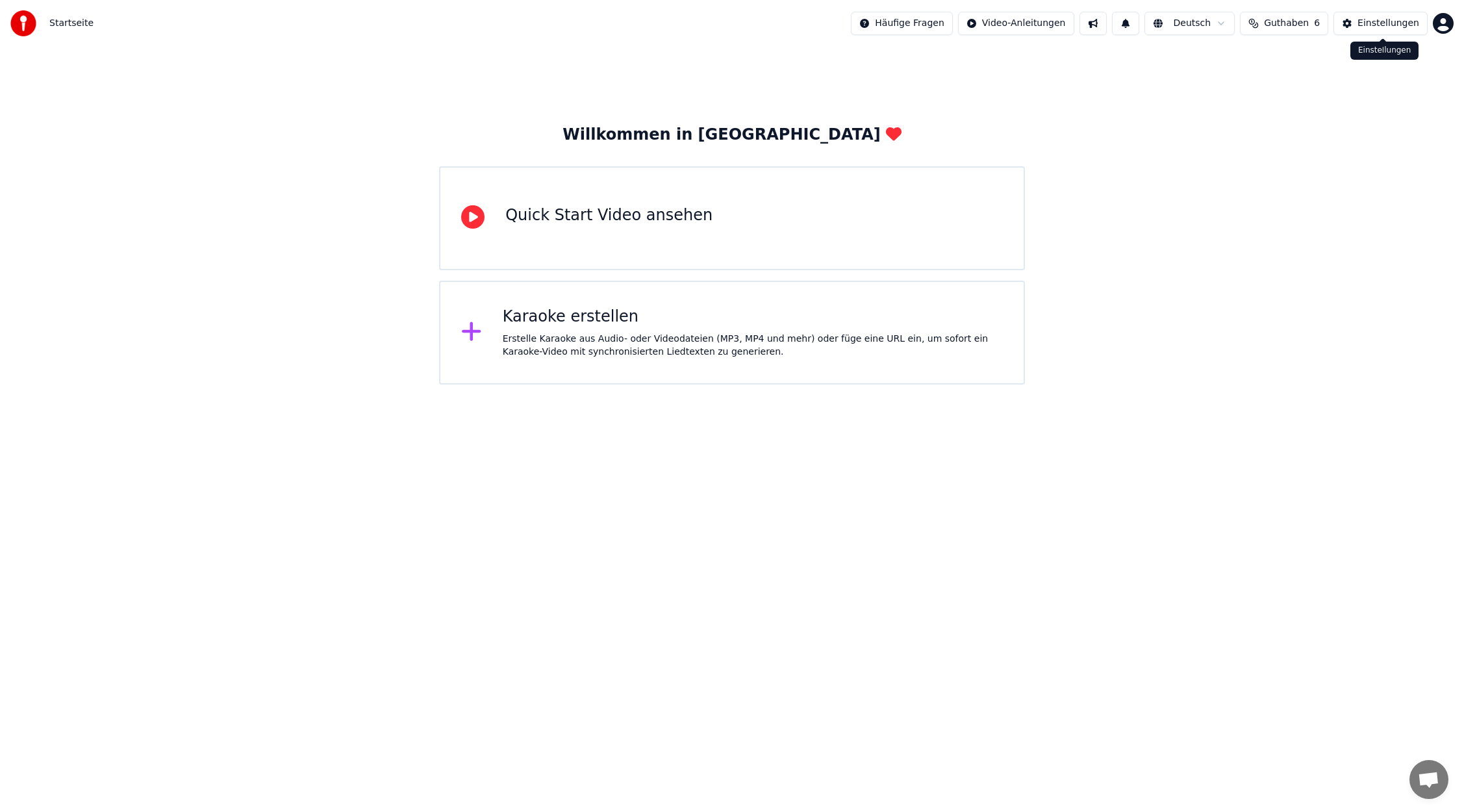
click at [1371, 22] on div "Einstellungen" at bounding box center [1388, 23] width 62 height 13
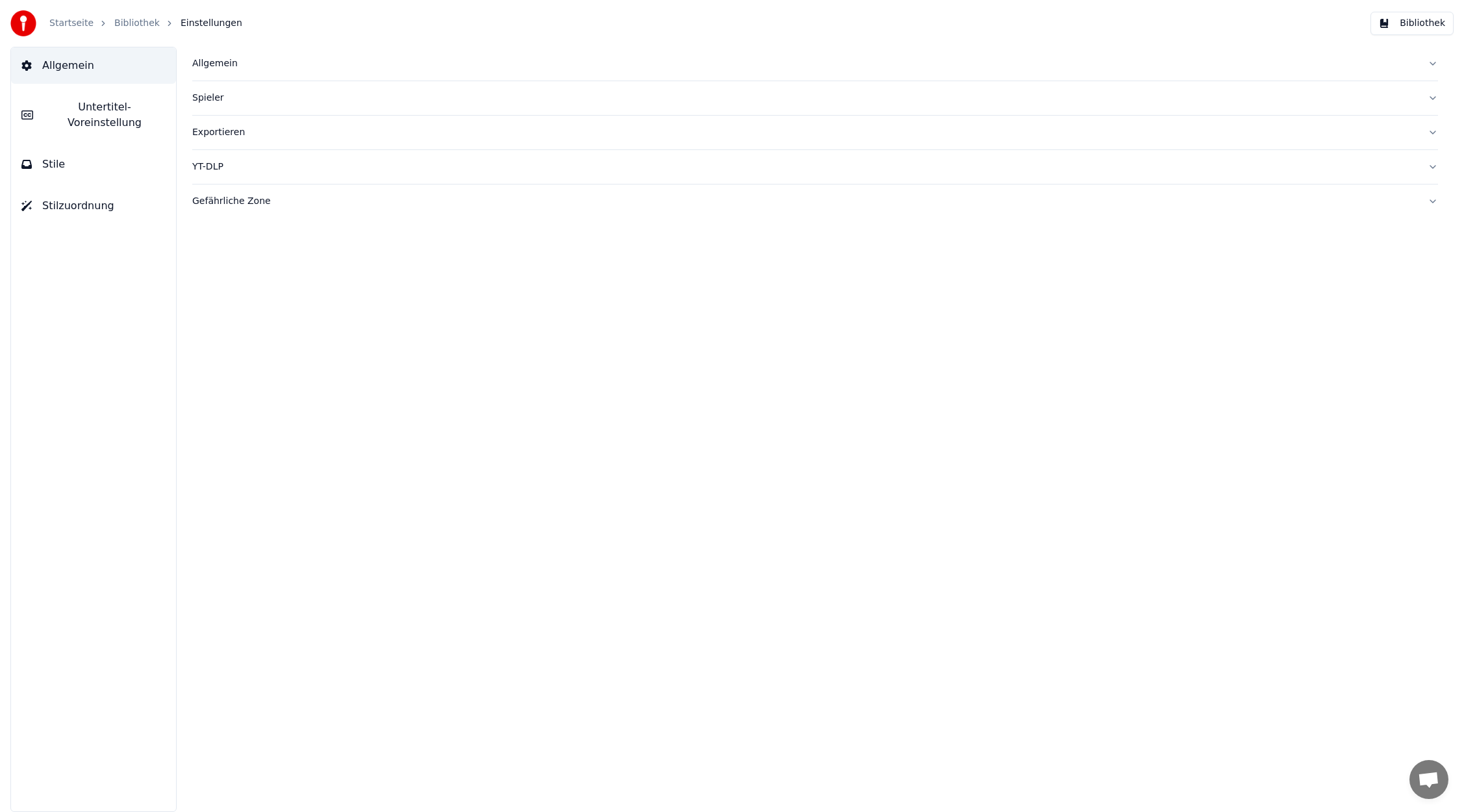
click at [121, 105] on span "Untertitel-Voreinstellung" at bounding box center [104, 115] width 122 height 31
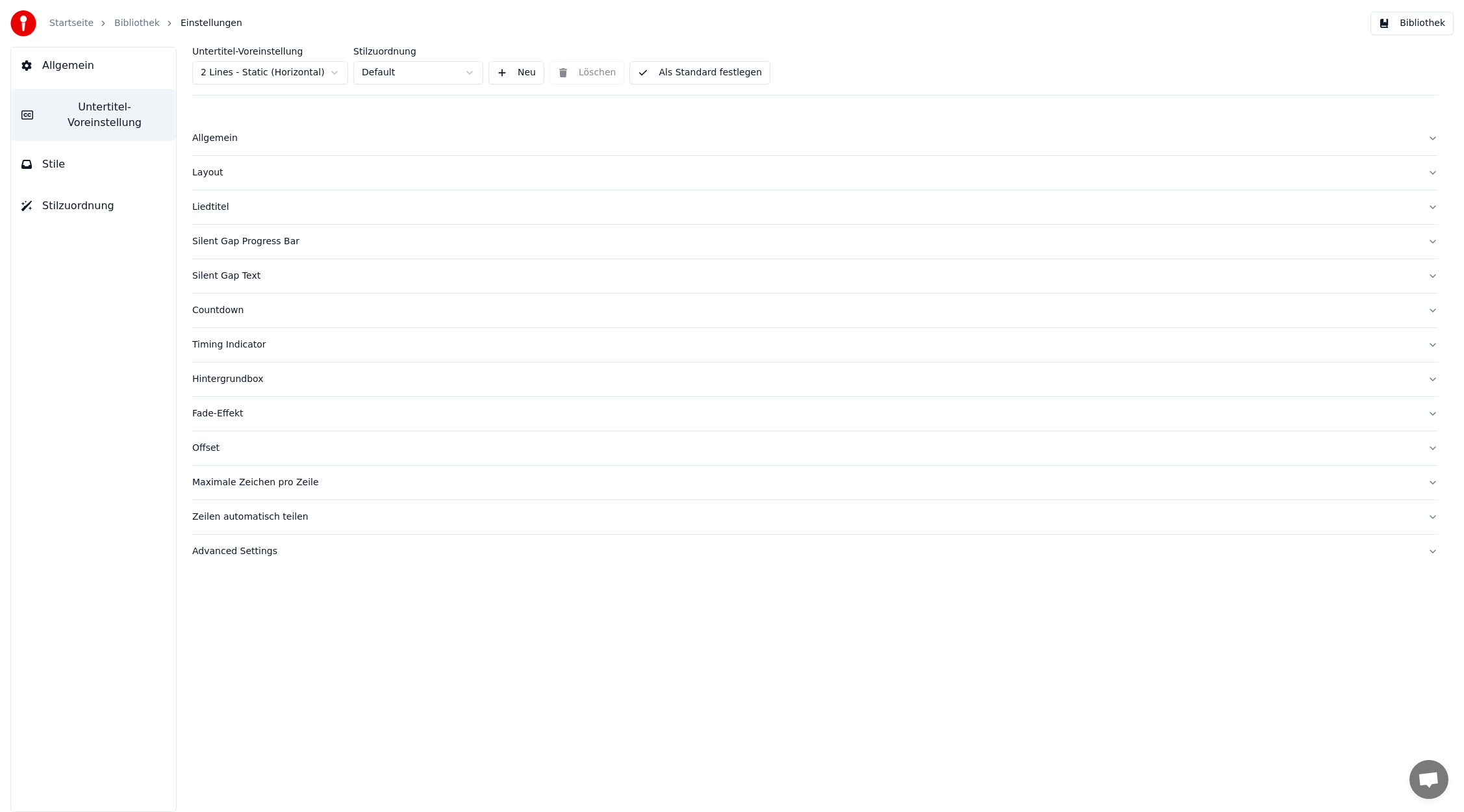
click at [81, 68] on span "Allgemein" at bounding box center [67, 65] width 52 height 16
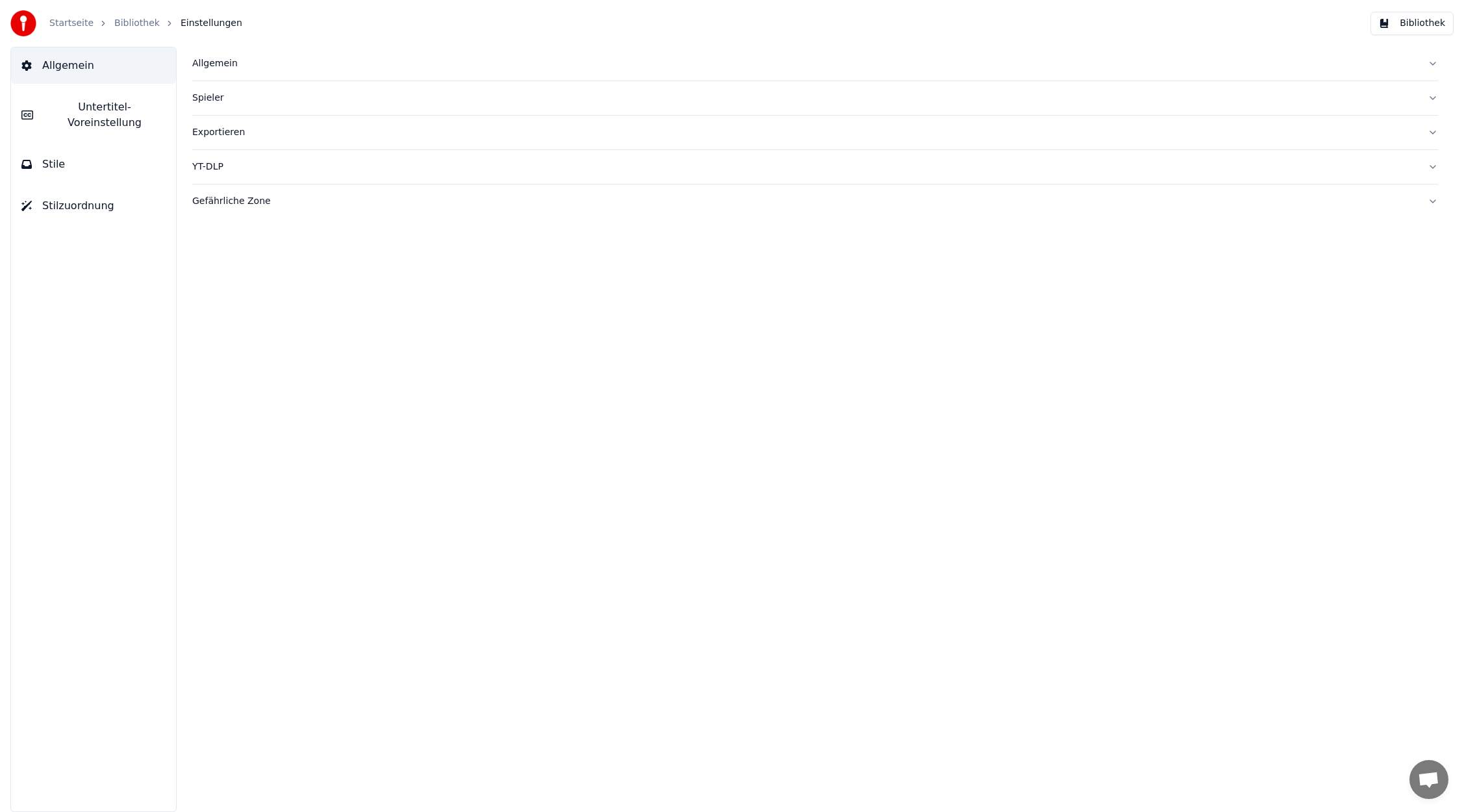
click at [120, 23] on link "Bibliothek" at bounding box center [137, 23] width 46 height 13
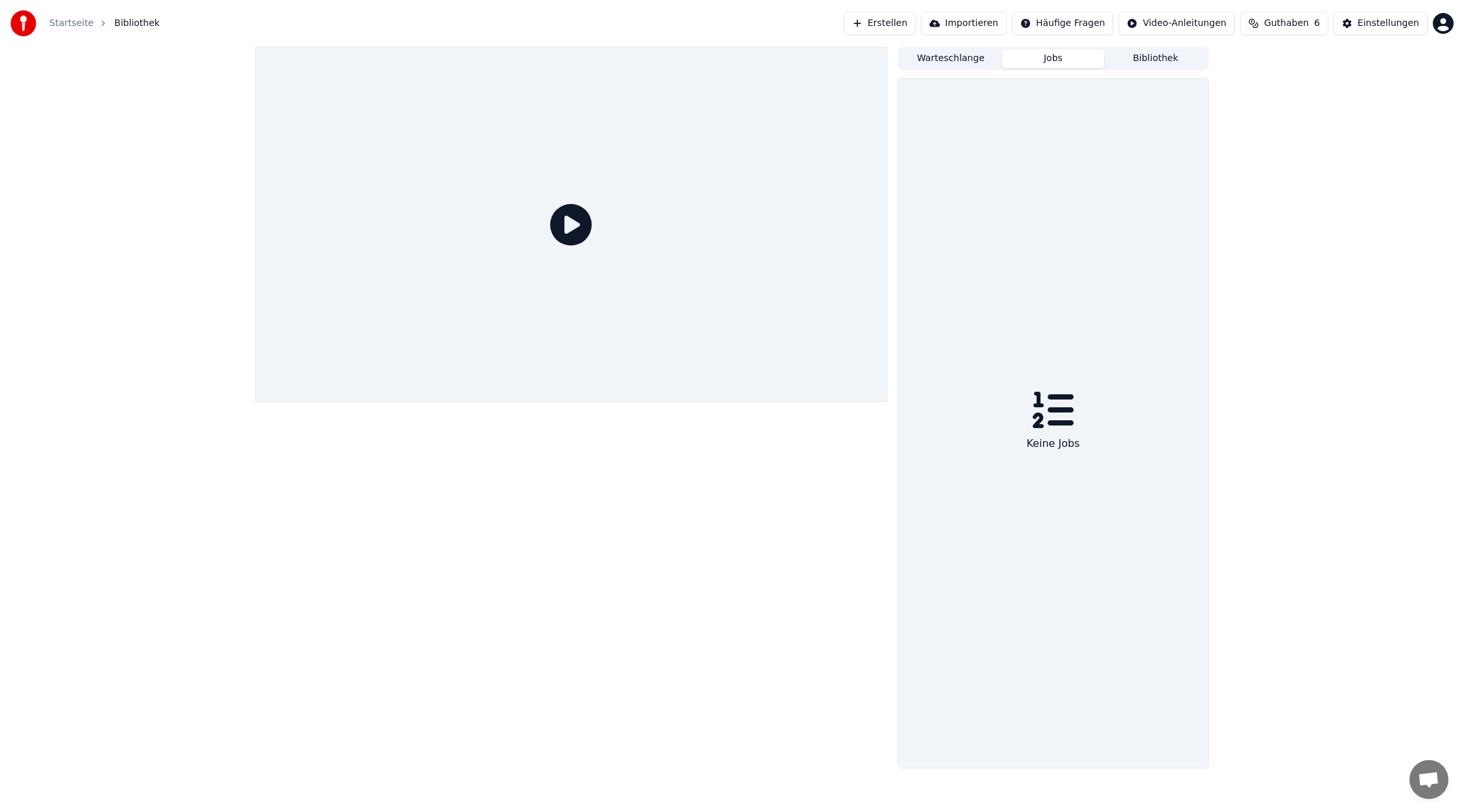
click at [1051, 61] on button "Jobs" at bounding box center [1053, 58] width 102 height 19
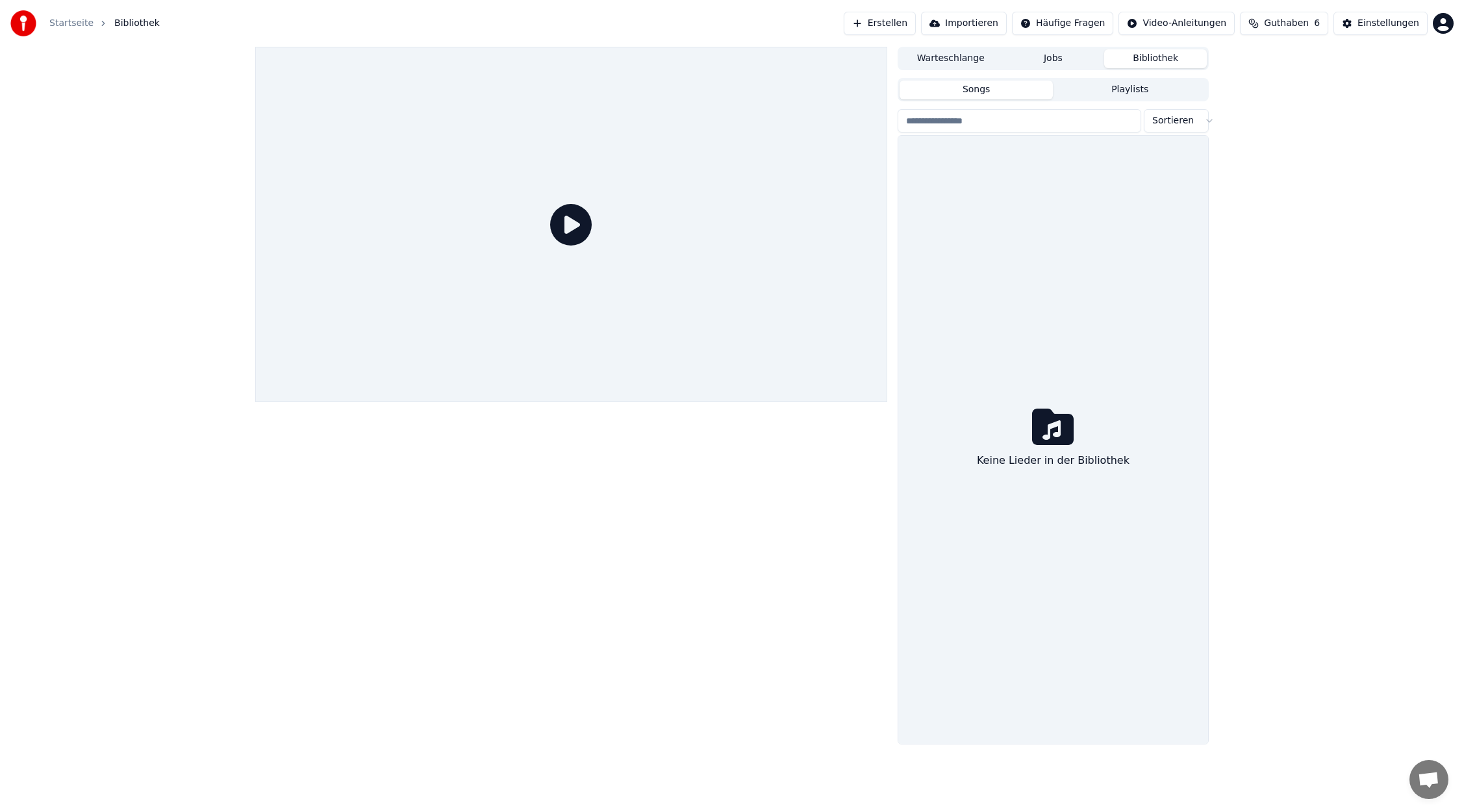
click at [1145, 60] on button "Bibliothek" at bounding box center [1155, 58] width 102 height 19
click at [1092, 85] on button "Playlists" at bounding box center [1130, 90] width 154 height 19
click at [952, 63] on button "Warteschlange" at bounding box center [950, 58] width 102 height 19
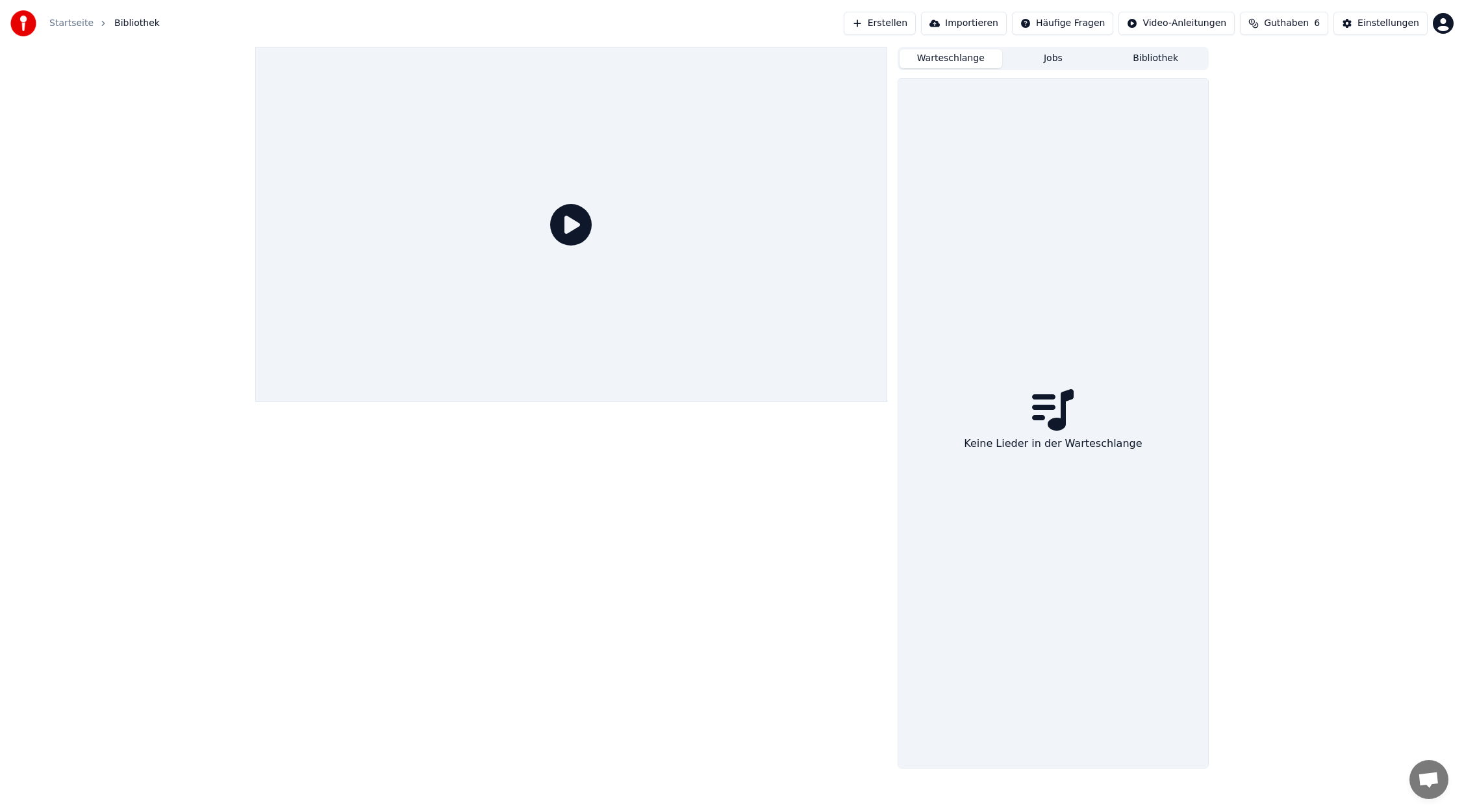
click at [115, 108] on div "Warteschlange Jobs Bibliothek Keine Lieder in der Warteschlange" at bounding box center [732, 407] width 1464 height 722
click at [891, 25] on button "Erstellen" at bounding box center [879, 23] width 72 height 23
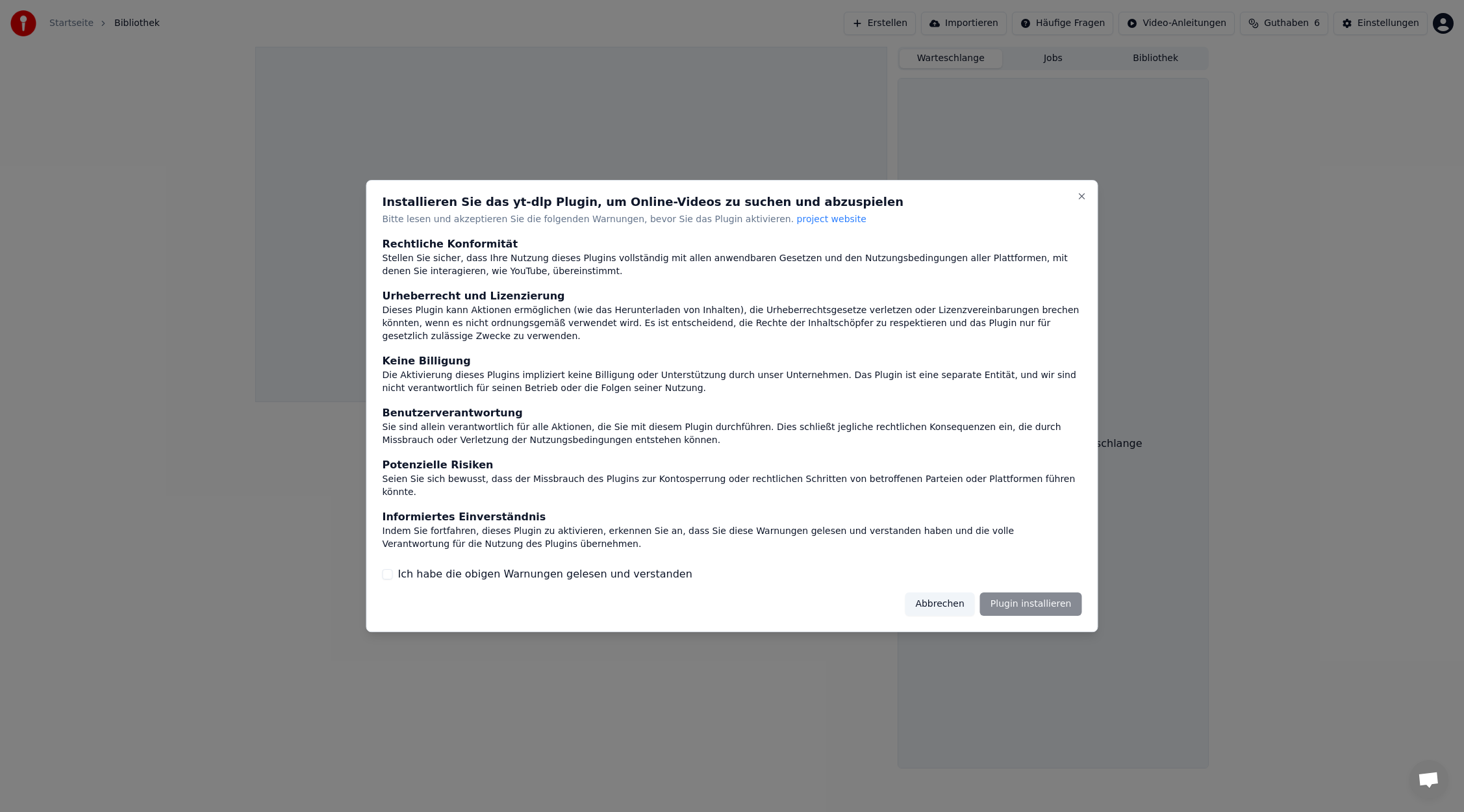
click at [938, 602] on button "Abbrechen" at bounding box center [939, 603] width 70 height 23
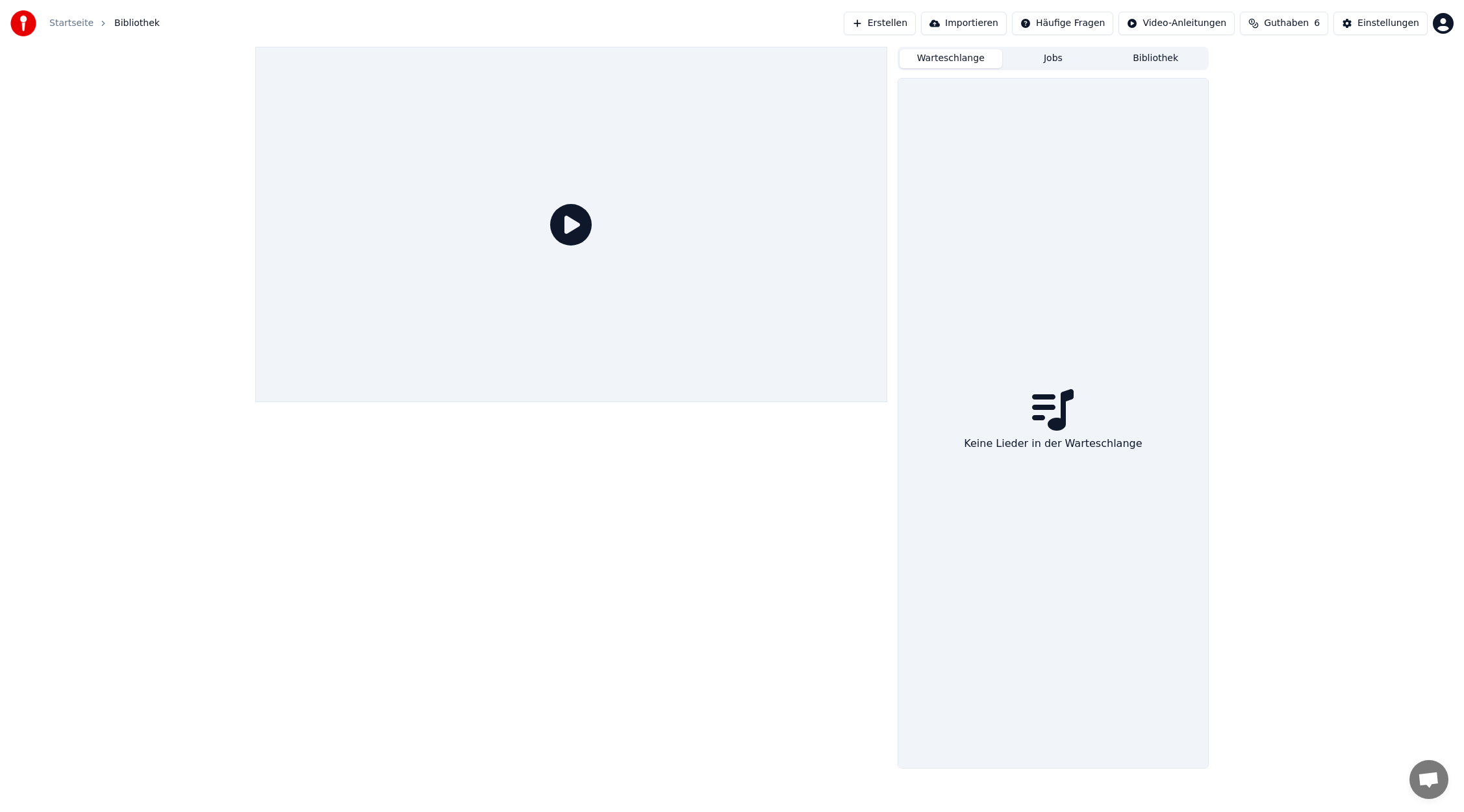
click at [135, 157] on div "Warteschlange Jobs Bibliothek Keine Lieder in der Warteschlange" at bounding box center [732, 407] width 1464 height 722
click at [67, 20] on link "Startseite" at bounding box center [71, 23] width 44 height 13
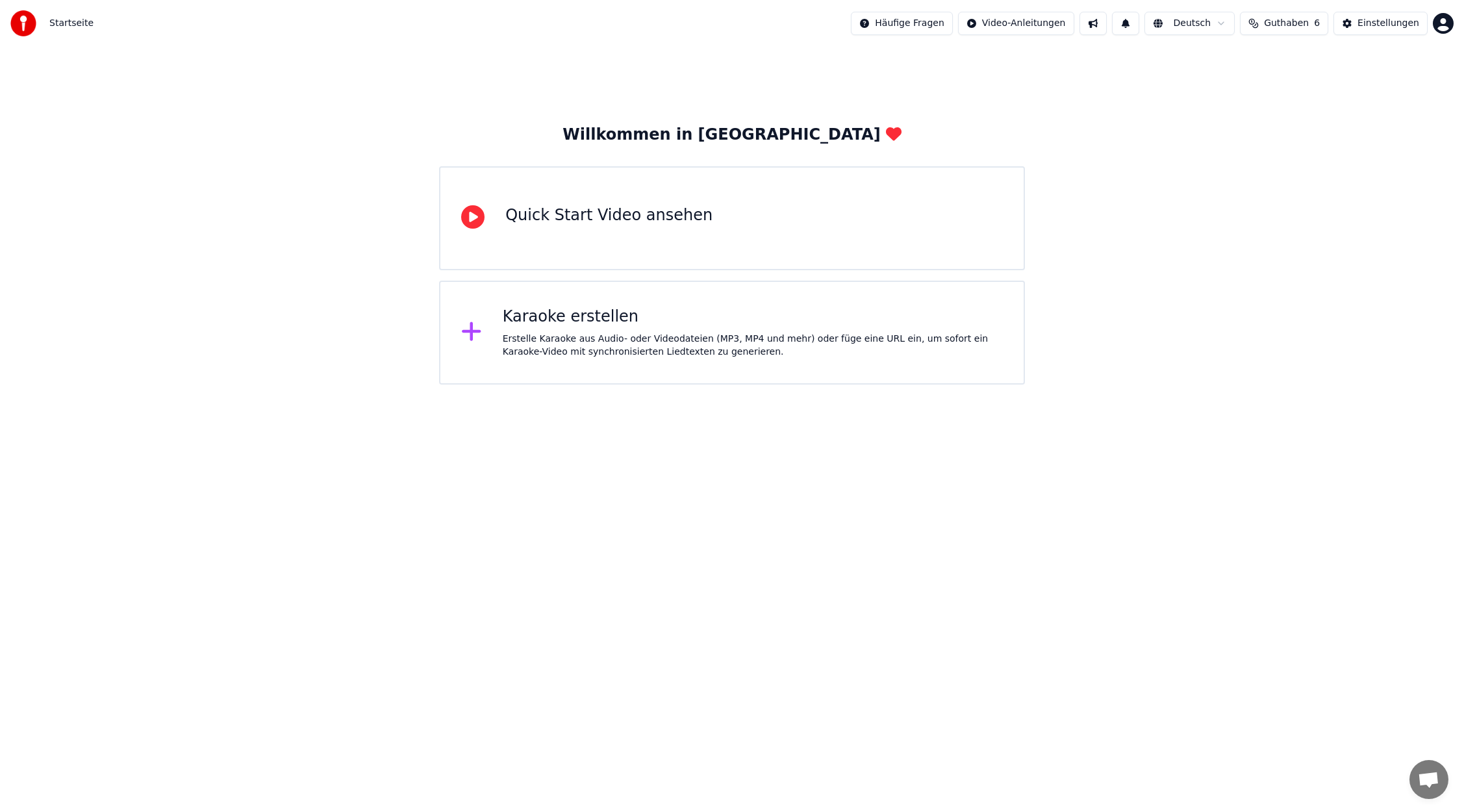
click at [575, 322] on div "Karaoke erstellen" at bounding box center [752, 317] width 500 height 21
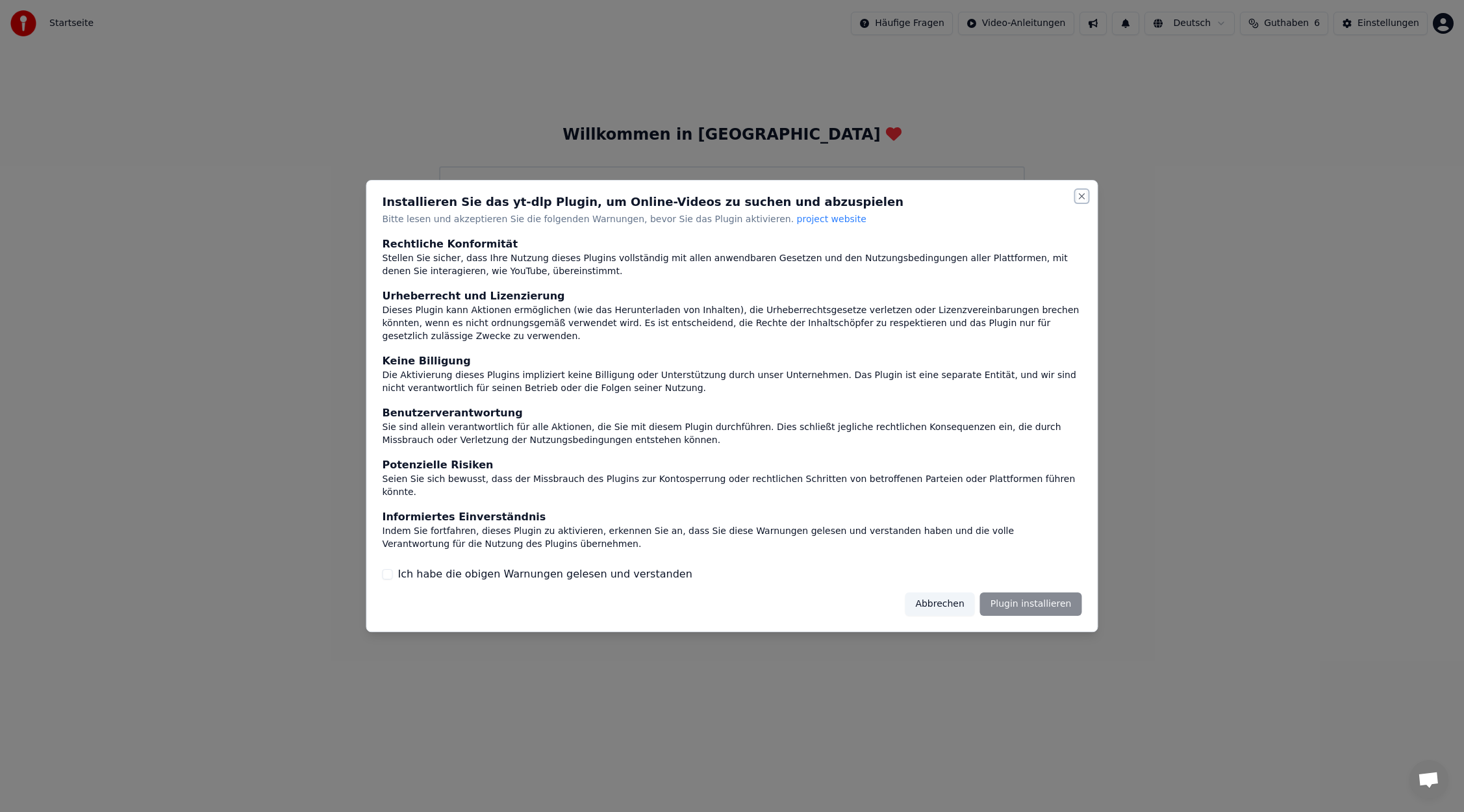
click at [1079, 201] on button "Close" at bounding box center [1082, 196] width 10 height 10
click at [1077, 200] on button "Close" at bounding box center [1082, 196] width 10 height 10
click at [952, 604] on button "Abbrechen" at bounding box center [939, 603] width 70 height 23
